Goal: Find specific page/section: Find specific page/section

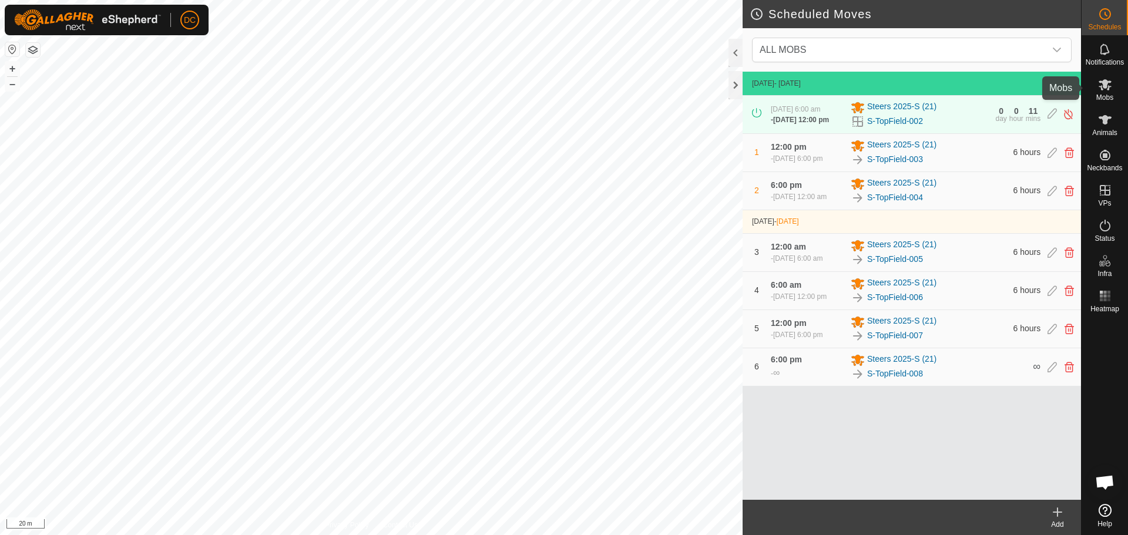
click at [1113, 86] on es-mob-svg-icon at bounding box center [1104, 84] width 21 height 19
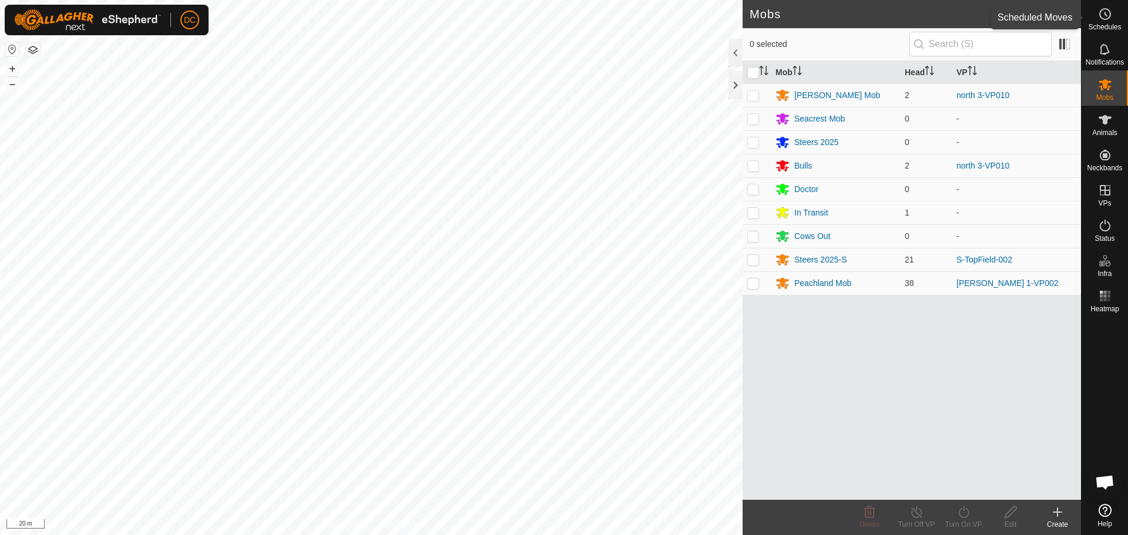
click at [1109, 15] on circle at bounding box center [1104, 14] width 11 height 11
